Goal: Navigation & Orientation: Go to known website

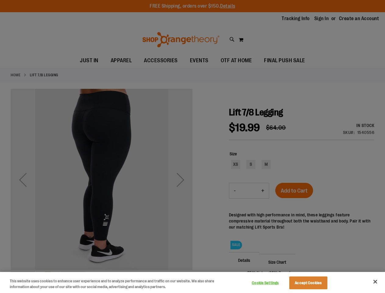
click at [192, 146] on div at bounding box center [192, 146] width 385 height 293
click at [273, 283] on button "Cookie Settings" at bounding box center [265, 283] width 38 height 12
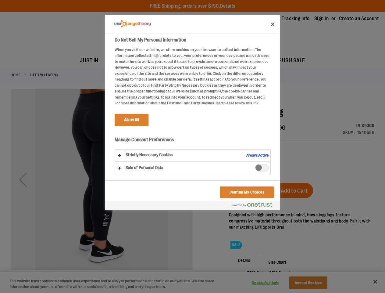
click at [316, 283] on div at bounding box center [192, 146] width 385 height 293
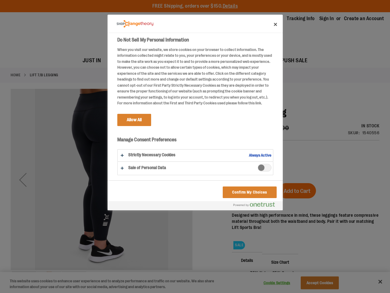
click at [375, 282] on div at bounding box center [195, 146] width 390 height 293
click at [319, 293] on html "Skip to Content The store will not work correctly when cookies are disabled. FR…" at bounding box center [195, 146] width 390 height 293
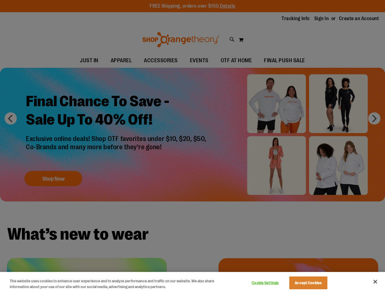
click at [192, 146] on div at bounding box center [192, 146] width 385 height 293
click at [273, 283] on button "Cookie Settings" at bounding box center [265, 283] width 38 height 12
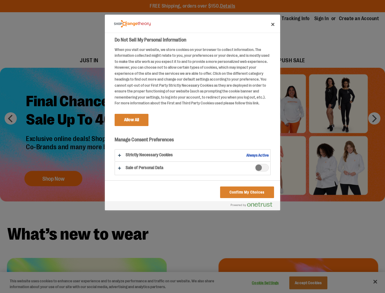
click at [316, 283] on div at bounding box center [192, 146] width 385 height 293
click at [375, 282] on div at bounding box center [192, 146] width 385 height 293
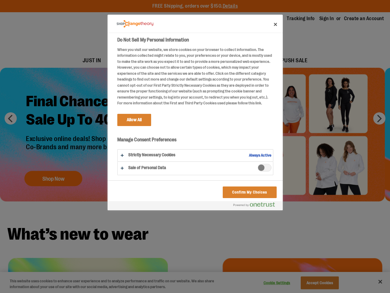
click at [319, 293] on html "Skip to Content The store will not work correctly when cookies are disabled. FR…" at bounding box center [195, 146] width 390 height 293
